Goal: Use online tool/utility: Utilize a website feature to perform a specific function

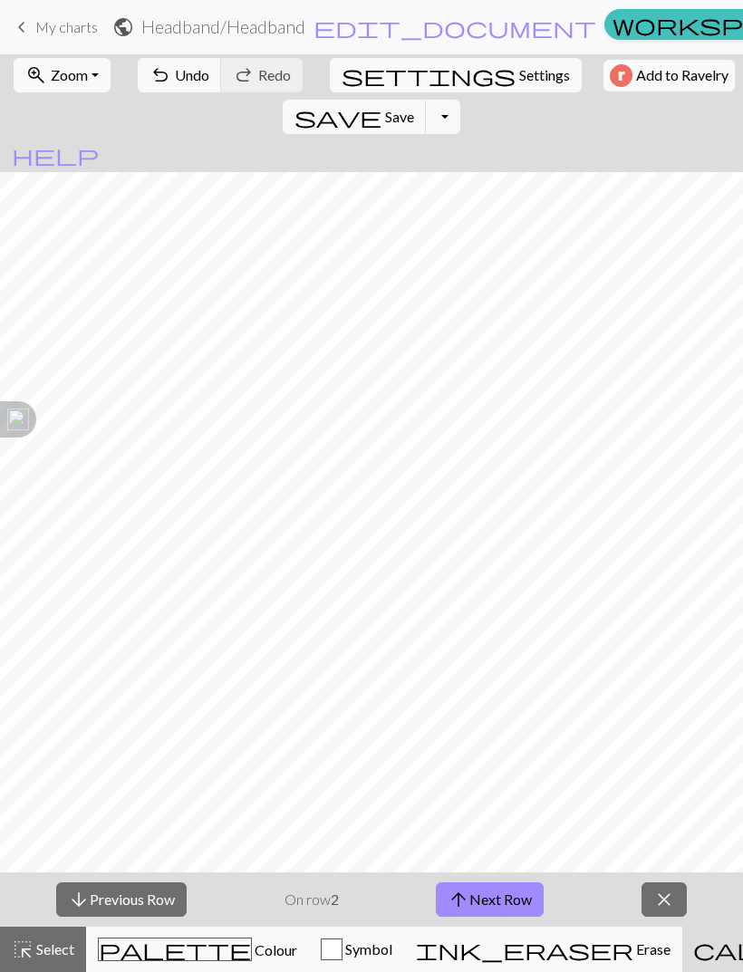
click at [347, 935] on button "Symbol" at bounding box center [356, 949] width 95 height 45
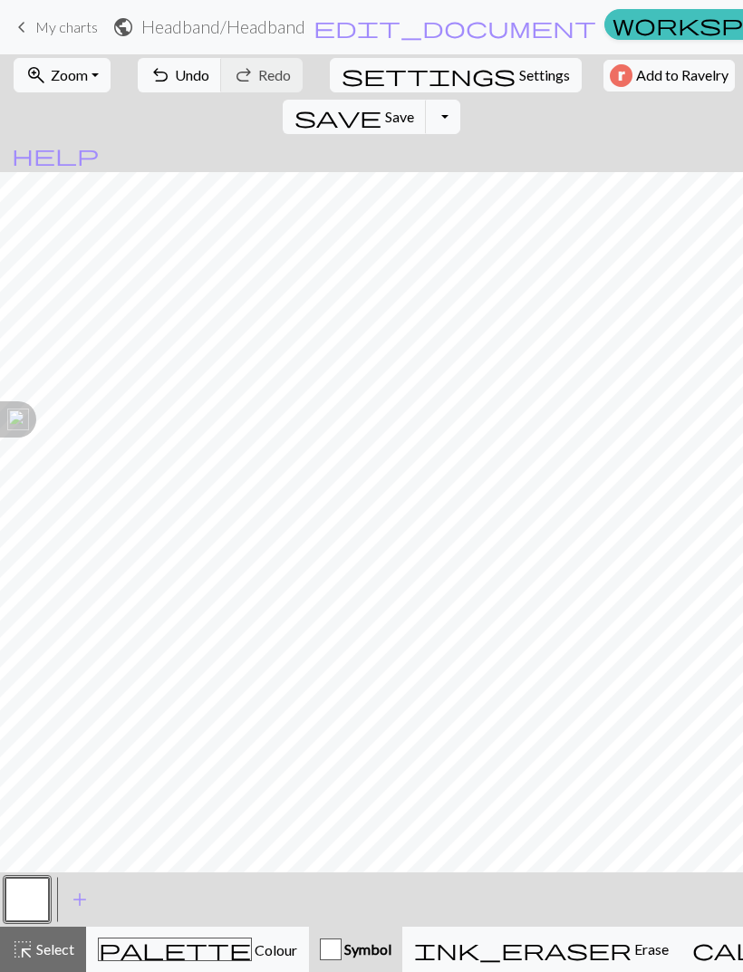
click at [354, 943] on span "Symbol" at bounding box center [366, 948] width 50 height 17
click at [76, 894] on span "add" at bounding box center [80, 899] width 22 height 25
click at [75, 902] on button "button" at bounding box center [75, 899] width 43 height 43
click at [86, 897] on button "button" at bounding box center [75, 899] width 43 height 43
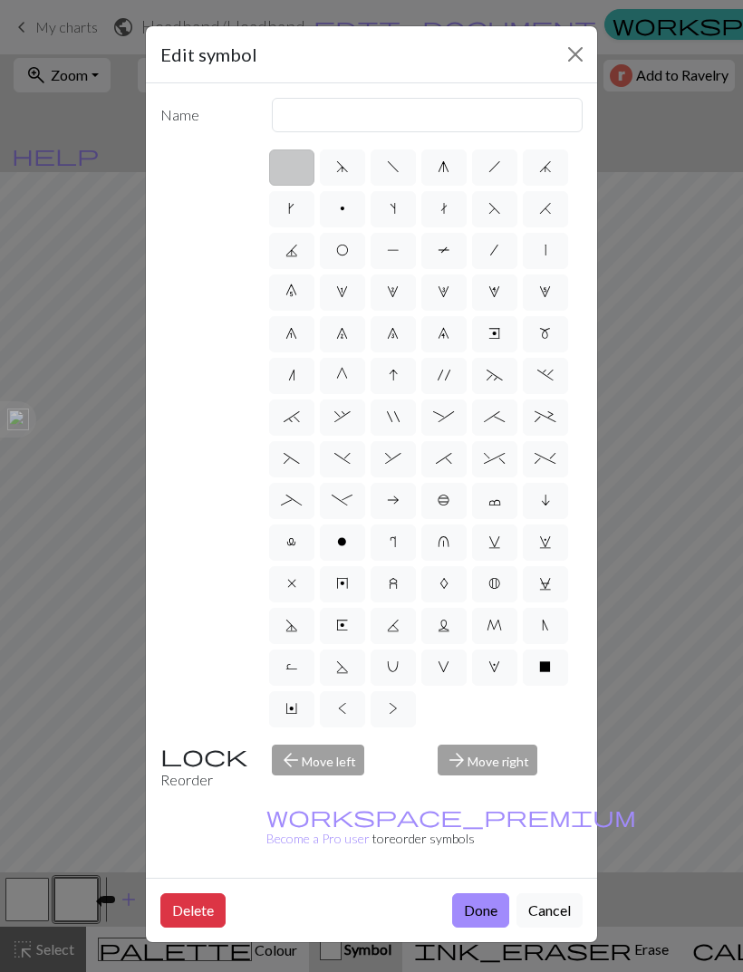
click at [390, 162] on span "f" at bounding box center [393, 166] width 13 height 14
click at [390, 162] on input "f" at bounding box center [393, 162] width 12 height 12
radio input "true"
type input "left leaning decrease"
click at [458, 165] on label "g" at bounding box center [443, 167] width 45 height 36
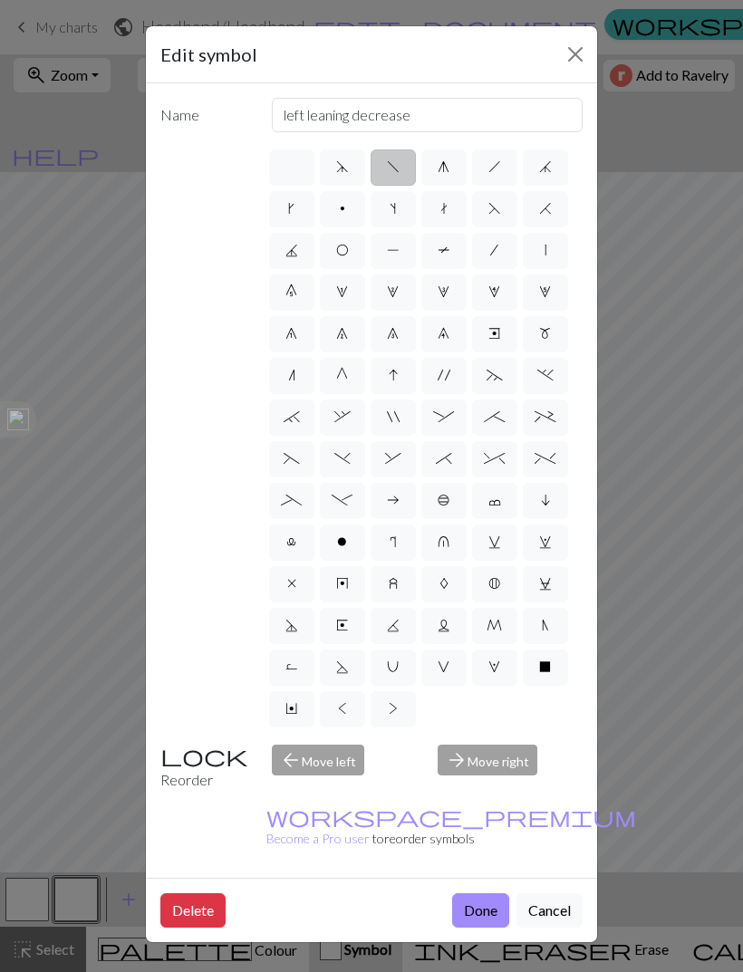
click at [449, 165] on input "g" at bounding box center [444, 162] width 12 height 12
radio input "true"
type input "sk2p"
click at [349, 168] on label "d" at bounding box center [342, 167] width 45 height 36
click at [348, 168] on input "d" at bounding box center [342, 162] width 12 height 12
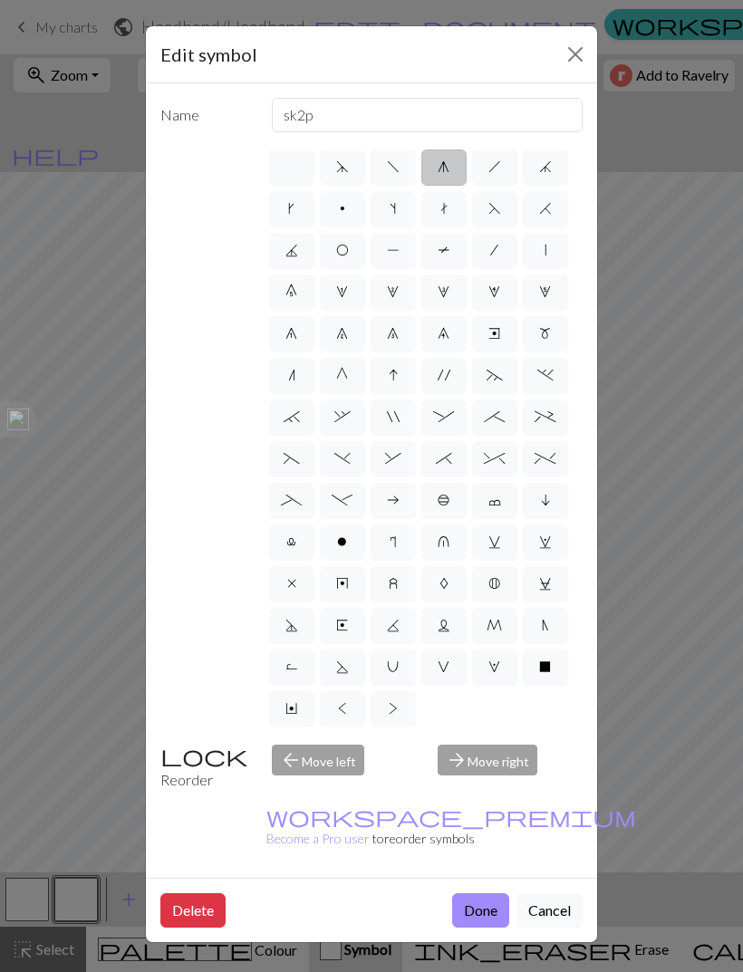
radio input "true"
click at [494, 169] on span "h" at bounding box center [494, 166] width 13 height 14
click at [494, 168] on input "h" at bounding box center [494, 162] width 12 height 12
radio input "true"
type input "right leaning decrease"
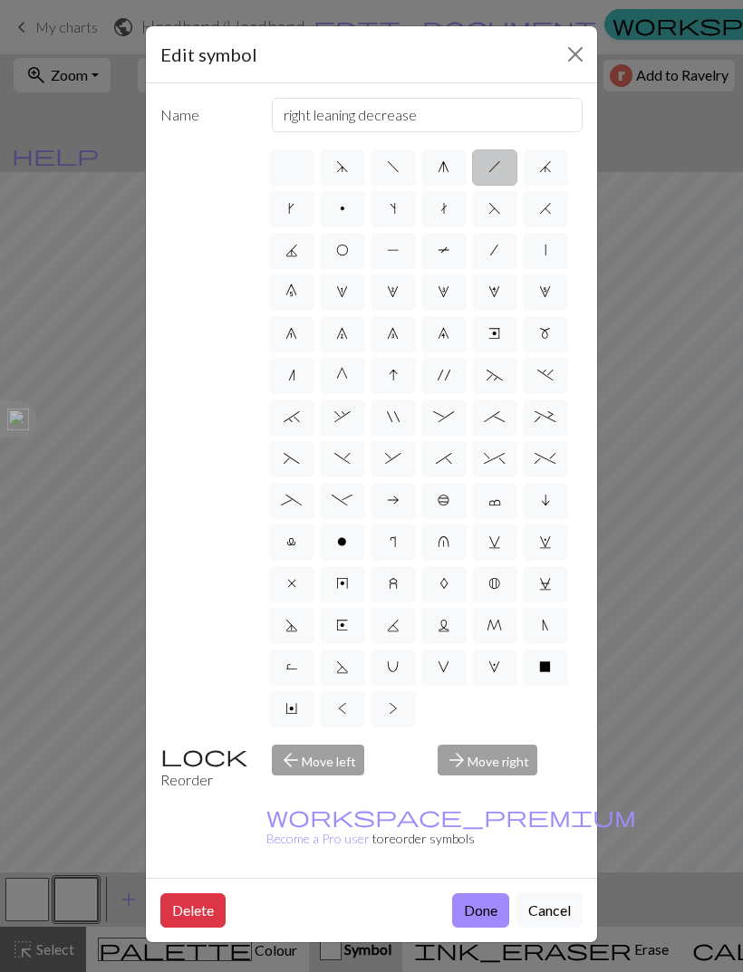
click at [539, 166] on span "j" at bounding box center [545, 166] width 13 height 14
click at [539, 166] on input "j" at bounding box center [545, 162] width 12 height 12
radio input "true"
type input "k3tog"
click at [291, 217] on label "k" at bounding box center [291, 209] width 45 height 36
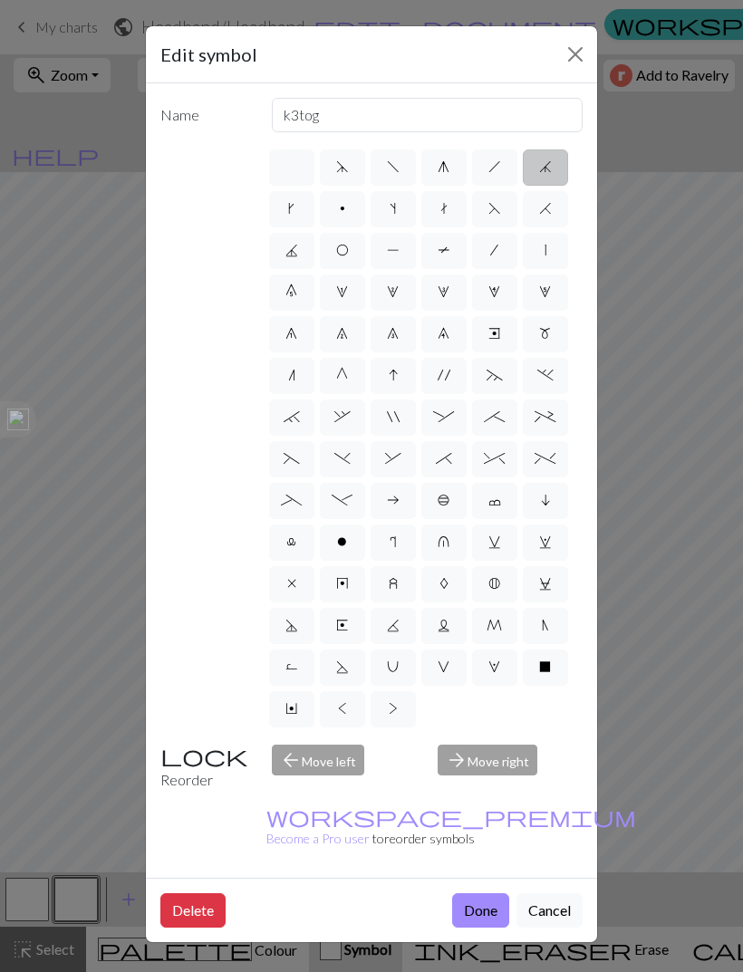
click at [291, 209] on input "k" at bounding box center [294, 203] width 12 height 12
radio input "true"
type input "right leaning increase"
click at [340, 212] on span "p" at bounding box center [342, 208] width 5 height 14
click at [340, 209] on input "p" at bounding box center [346, 203] width 12 height 12
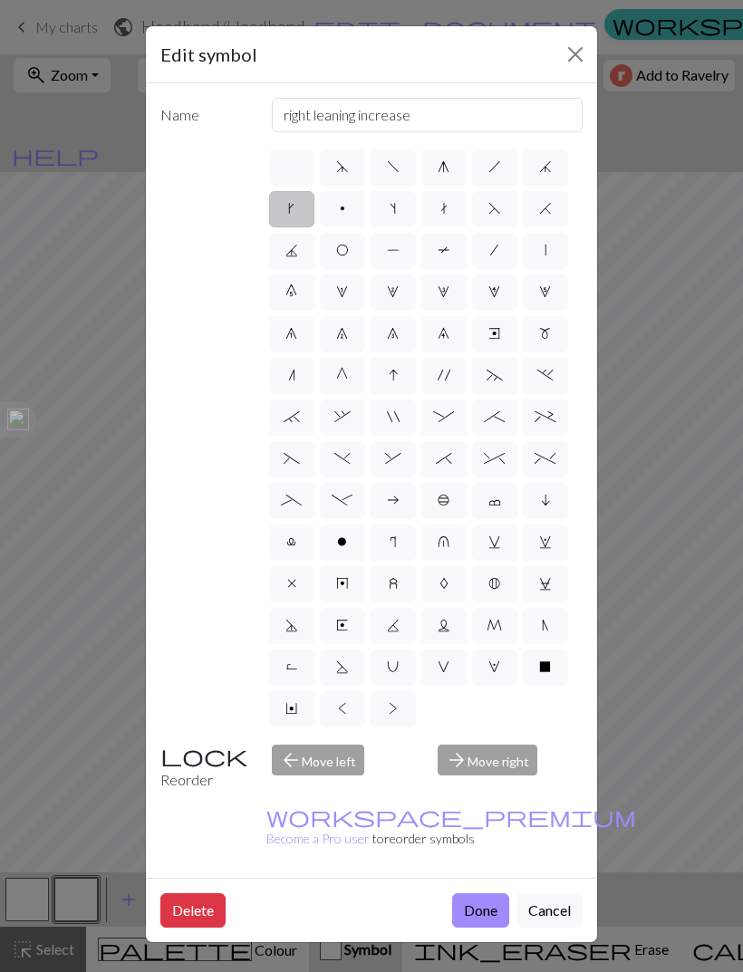
radio input "true"
type input "purl"
click at [487, 893] on button "Done" at bounding box center [480, 910] width 57 height 34
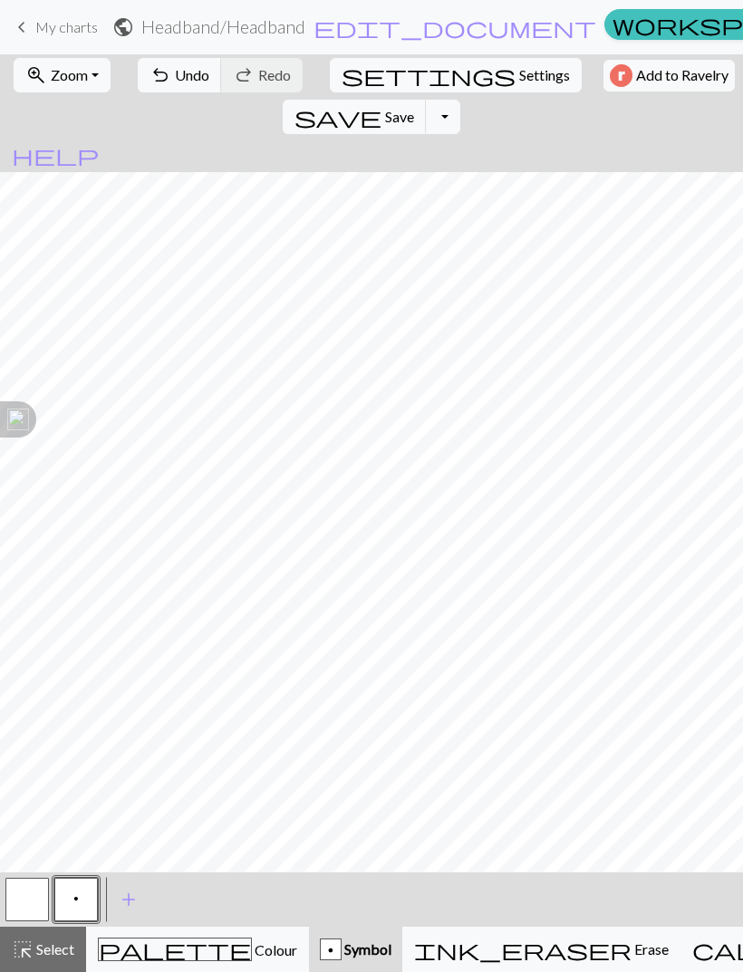
click at [183, 76] on span "Undo" at bounding box center [192, 74] width 34 height 17
click at [188, 75] on span "Undo" at bounding box center [192, 74] width 34 height 17
click at [181, 74] on span "Undo" at bounding box center [192, 74] width 34 height 17
click at [180, 82] on span "Undo" at bounding box center [192, 74] width 34 height 17
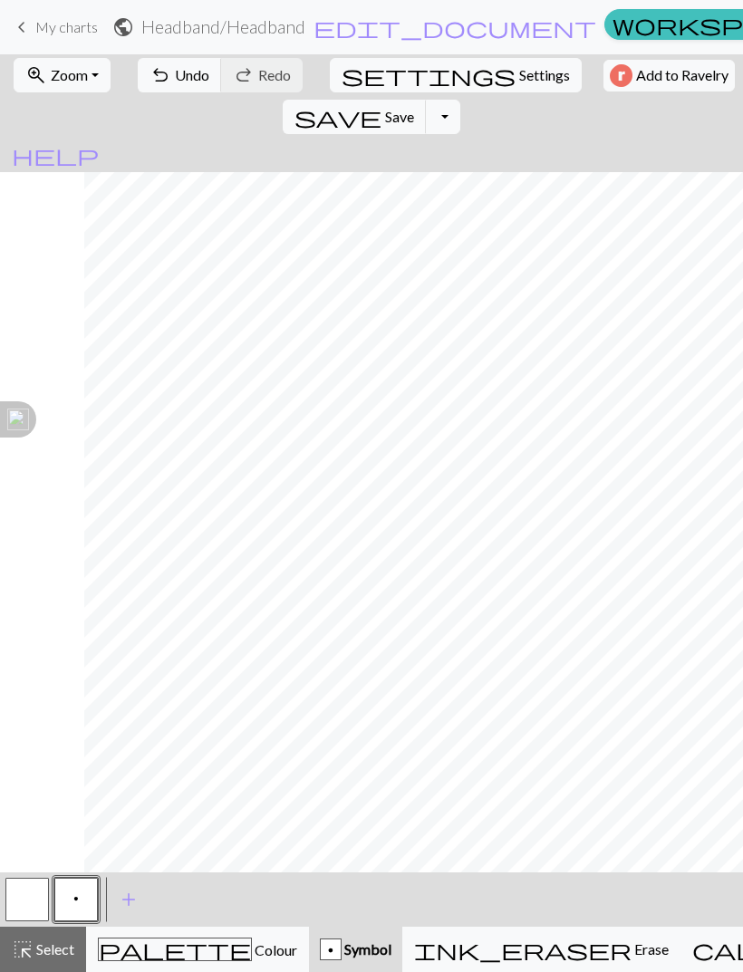
scroll to position [0, 1257]
click at [192, 82] on span "Undo" at bounding box center [192, 74] width 34 height 17
click at [175, 79] on span "Undo" at bounding box center [192, 74] width 34 height 17
click at [180, 91] on button "undo Undo Undo" at bounding box center [180, 75] width 84 height 34
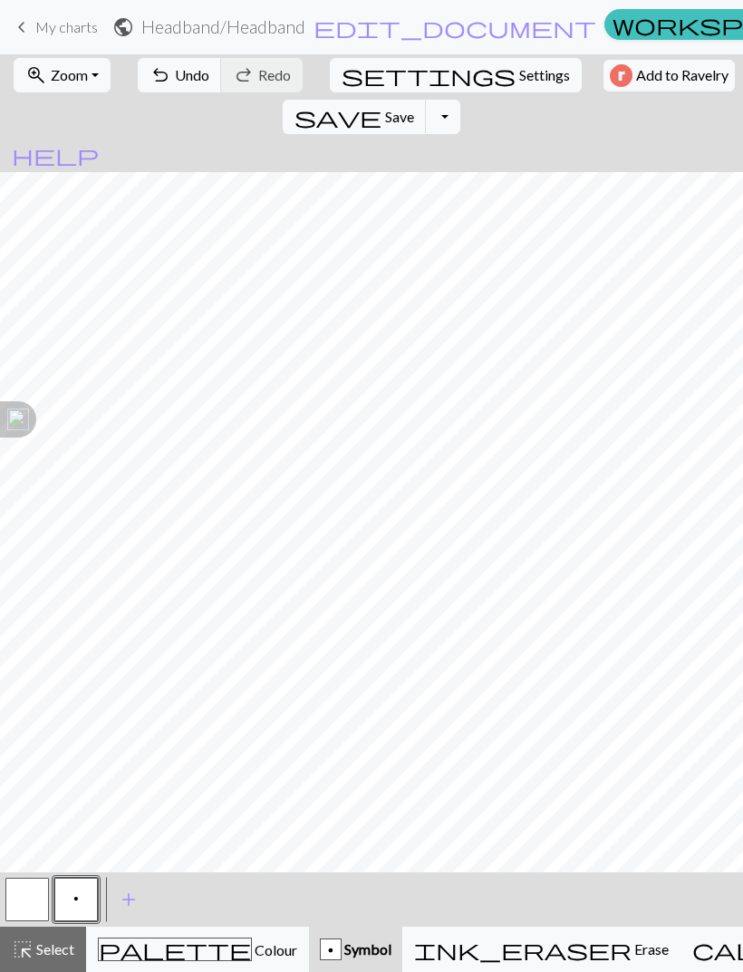
click at [177, 70] on span "Undo" at bounding box center [192, 74] width 34 height 17
click at [252, 957] on span "Colour" at bounding box center [274, 949] width 45 height 17
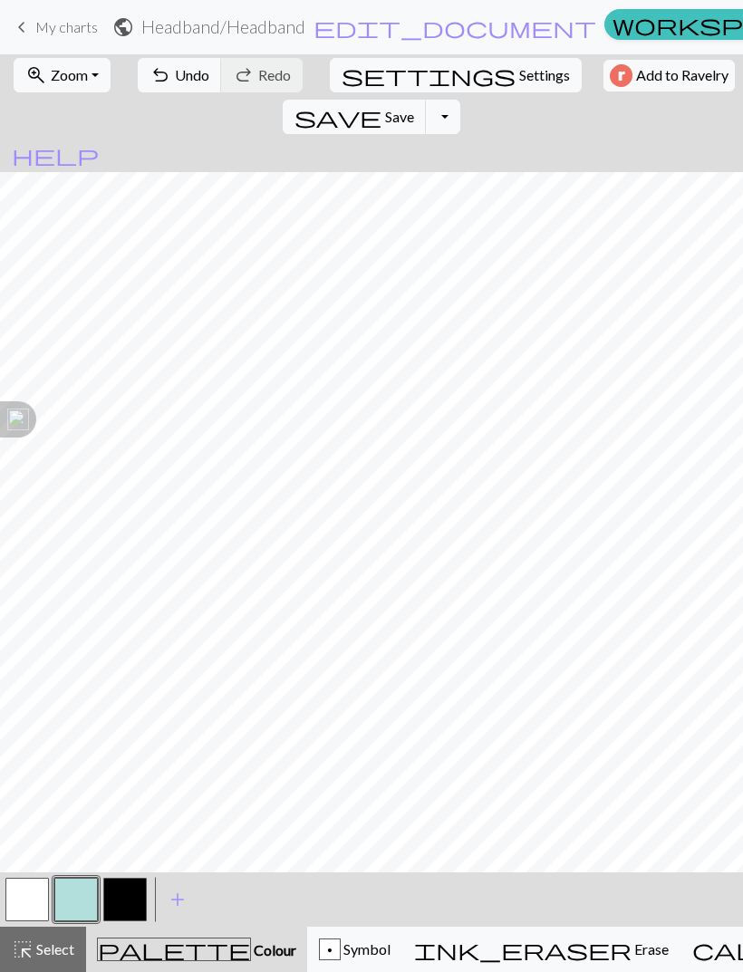
click at [122, 904] on button "button" at bounding box center [124, 899] width 43 height 43
click at [73, 905] on button "button" at bounding box center [75, 899] width 43 height 43
click at [124, 893] on button "button" at bounding box center [124, 899] width 43 height 43
click at [129, 894] on button "button" at bounding box center [124, 899] width 43 height 43
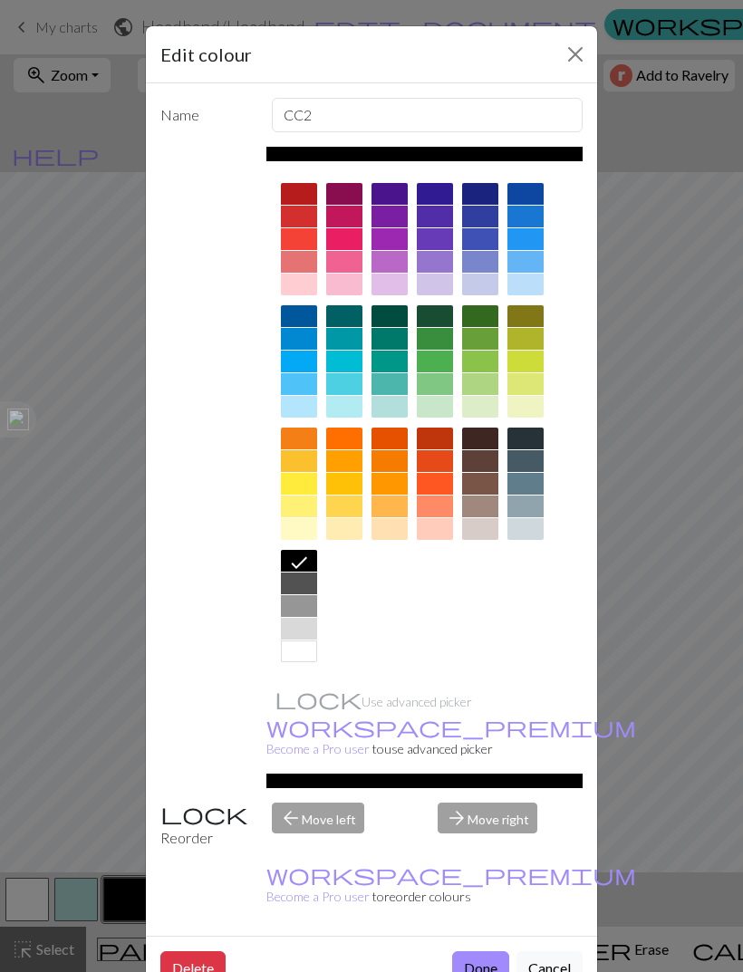
click at [397, 361] on div at bounding box center [389, 362] width 36 height 22
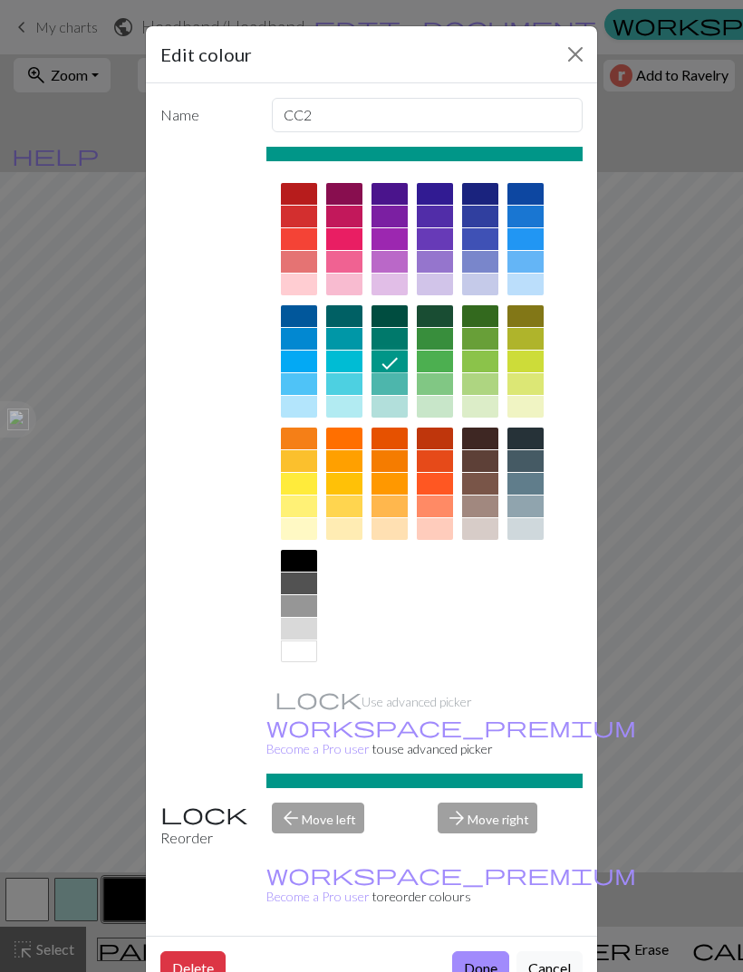
click at [485, 951] on button "Done" at bounding box center [480, 968] width 57 height 34
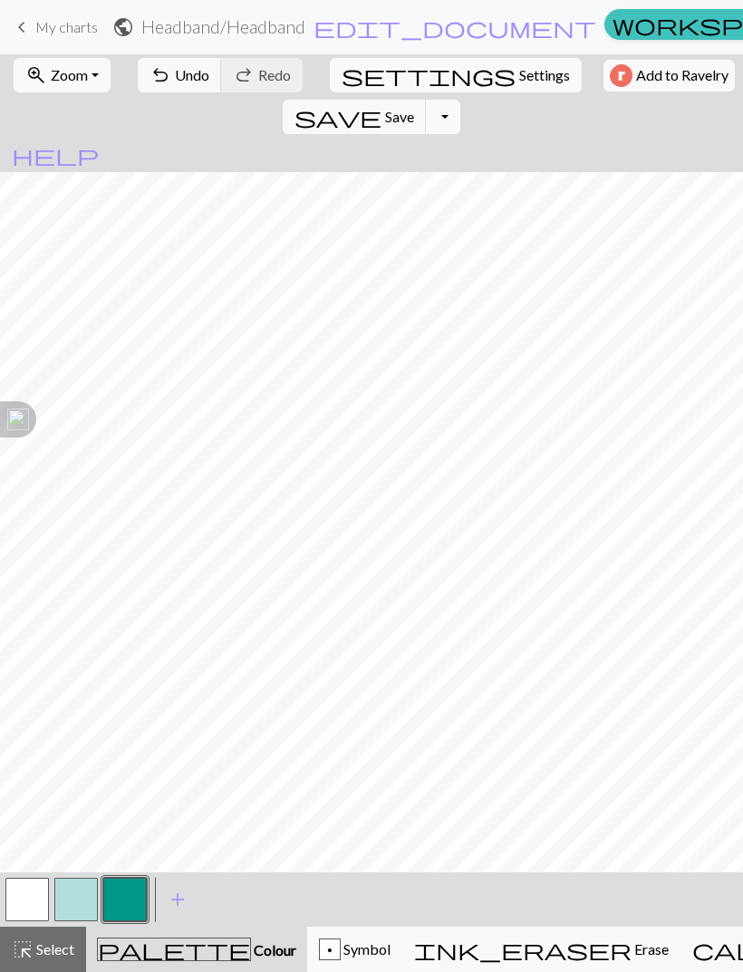
click at [344, 949] on span "Symbol" at bounding box center [366, 948] width 50 height 17
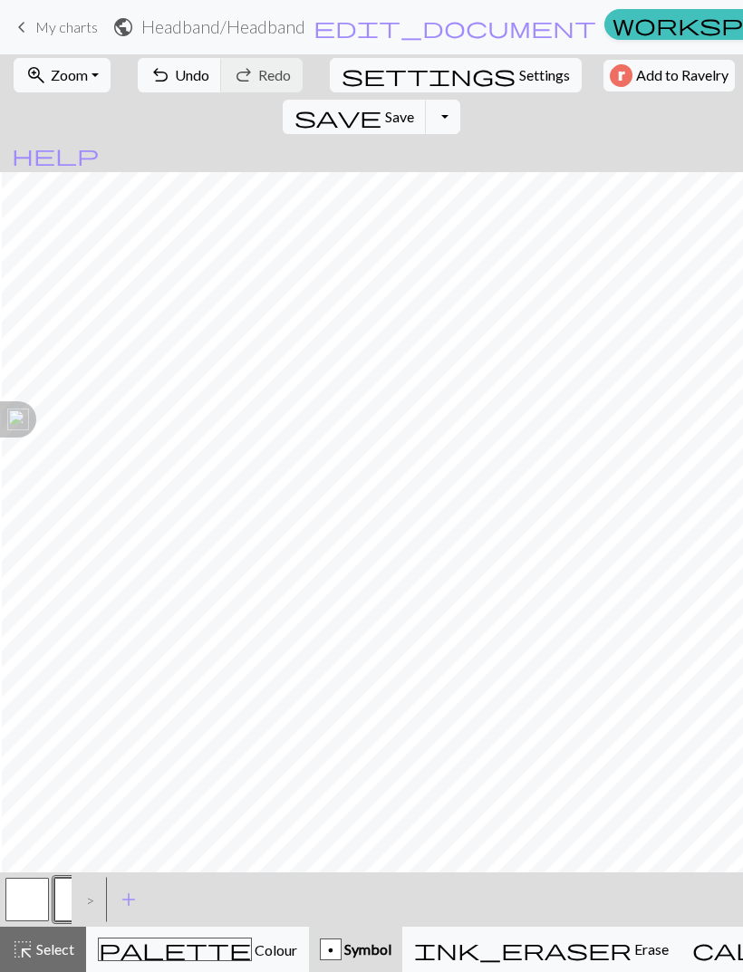
scroll to position [0, 2467]
click at [186, 77] on span "Undo" at bounding box center [192, 74] width 34 height 17
click at [190, 65] on button "undo Undo Undo" at bounding box center [180, 75] width 84 height 34
click at [186, 81] on span "Undo" at bounding box center [192, 74] width 34 height 17
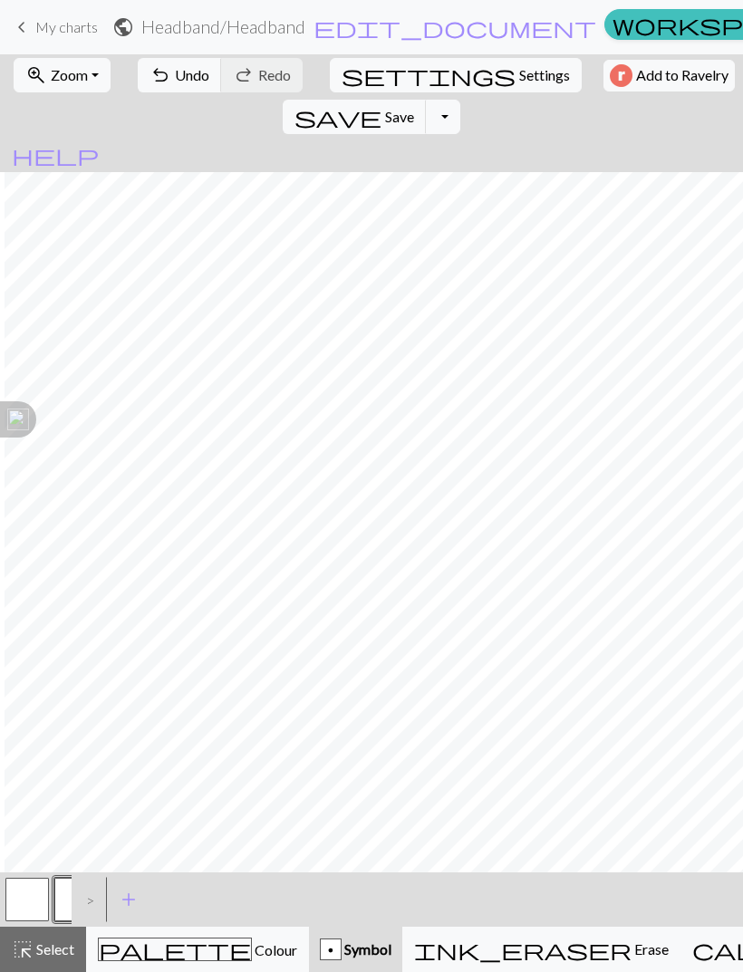
scroll to position [0, 3670]
click at [188, 79] on span "Undo" at bounding box center [192, 74] width 34 height 17
click at [185, 83] on span "Undo" at bounding box center [192, 74] width 34 height 17
click at [189, 91] on button "undo Undo Undo" at bounding box center [180, 75] width 84 height 34
click at [175, 83] on span "Undo" at bounding box center [192, 74] width 34 height 17
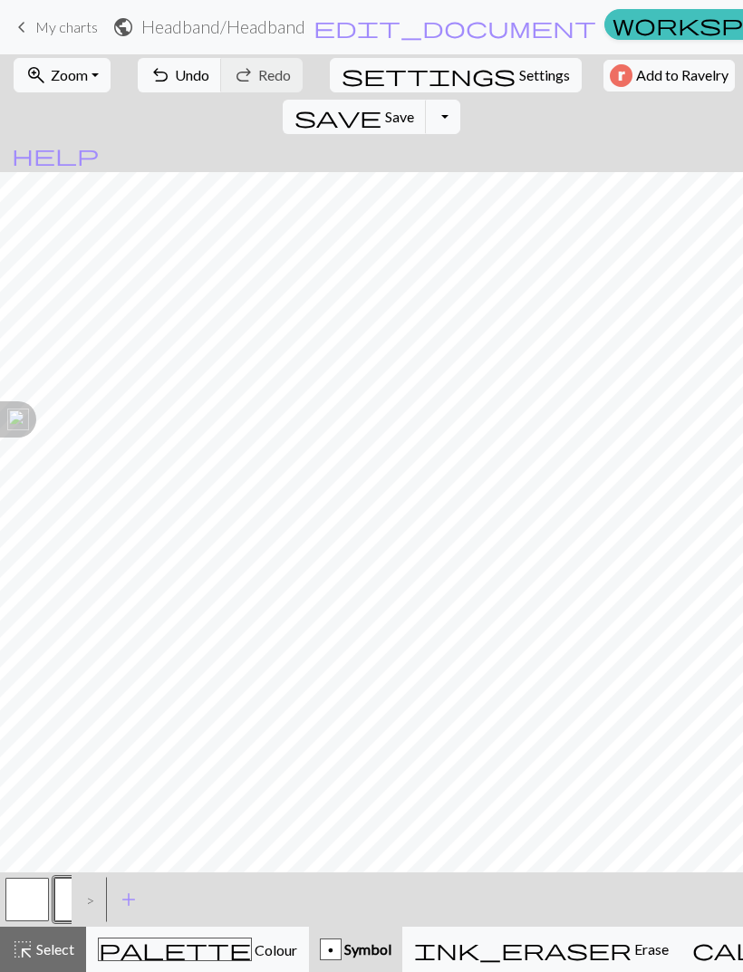
click at [24, 909] on button "button" at bounding box center [26, 899] width 43 height 43
click at [90, 899] on div ">" at bounding box center [86, 899] width 29 height 49
click at [91, 901] on div ">" at bounding box center [86, 899] width 29 height 49
click at [70, 898] on button "p" at bounding box center [75, 899] width 43 height 43
click at [183, 74] on span "Undo" at bounding box center [192, 74] width 34 height 17
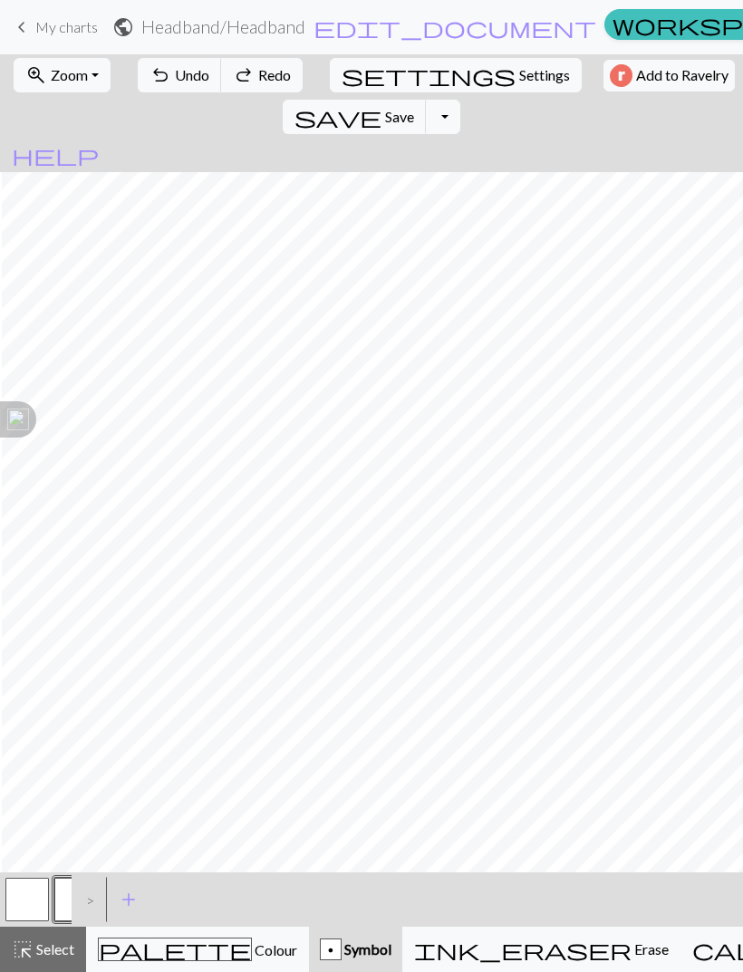
scroll to position [0, 4326]
click at [197, 69] on span "Undo" at bounding box center [192, 74] width 34 height 17
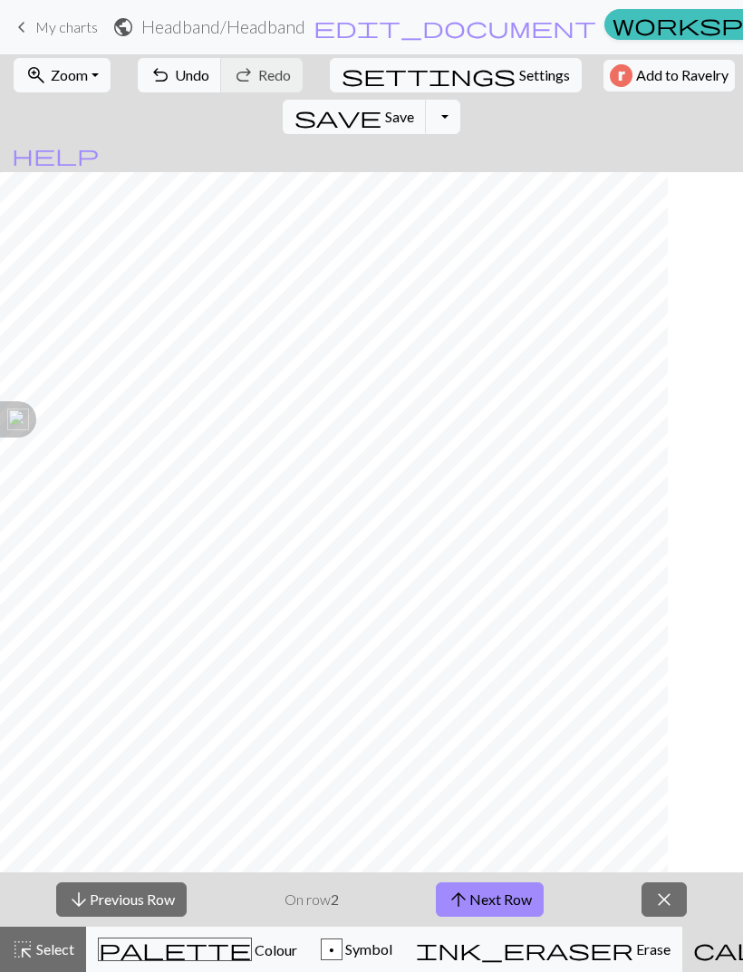
scroll to position [0, 0]
click at [522, 898] on button "arrow_upward Next Row" at bounding box center [490, 899] width 108 height 34
click at [98, 897] on button "arrow_downward Previous Row" at bounding box center [121, 899] width 130 height 34
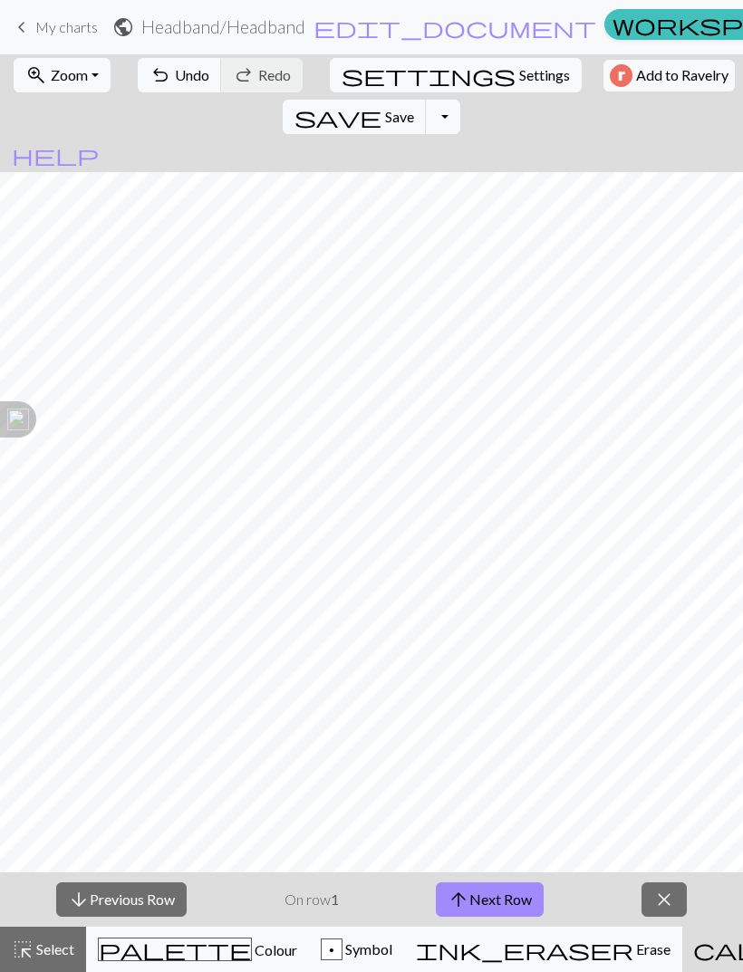
click at [478, 899] on button "arrow_upward Next Row" at bounding box center [490, 899] width 108 height 34
